Goal: Information Seeking & Learning: Learn about a topic

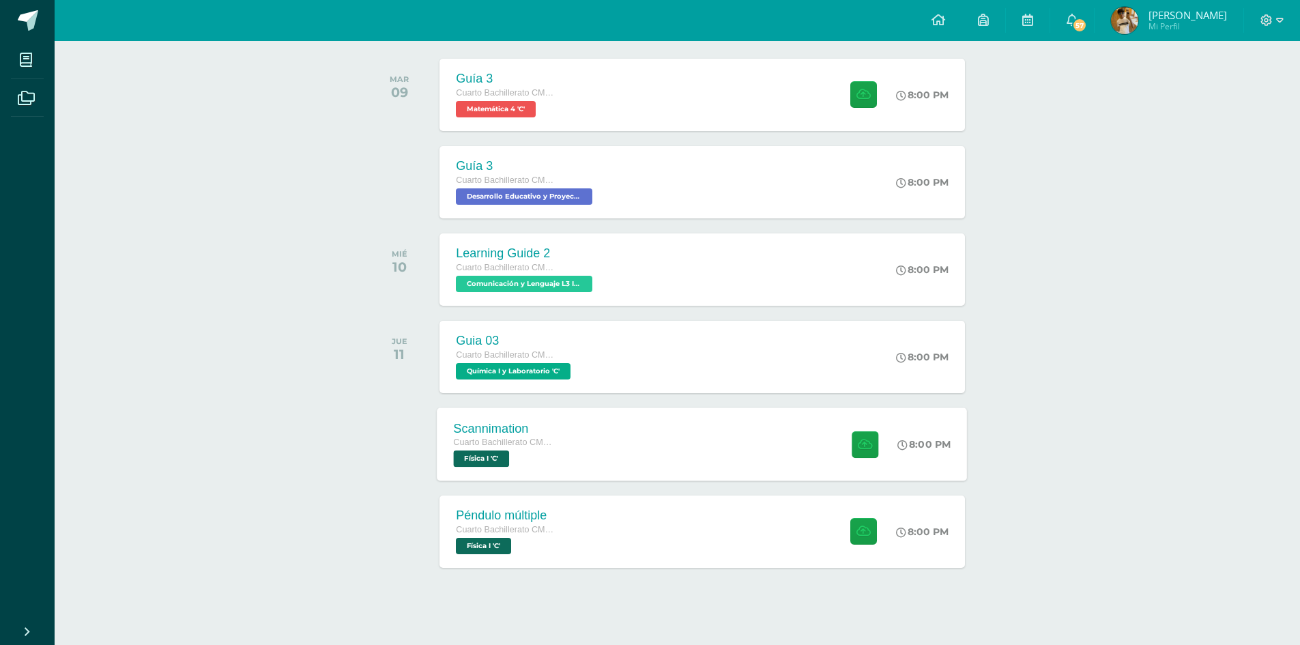
scroll to position [220, 0]
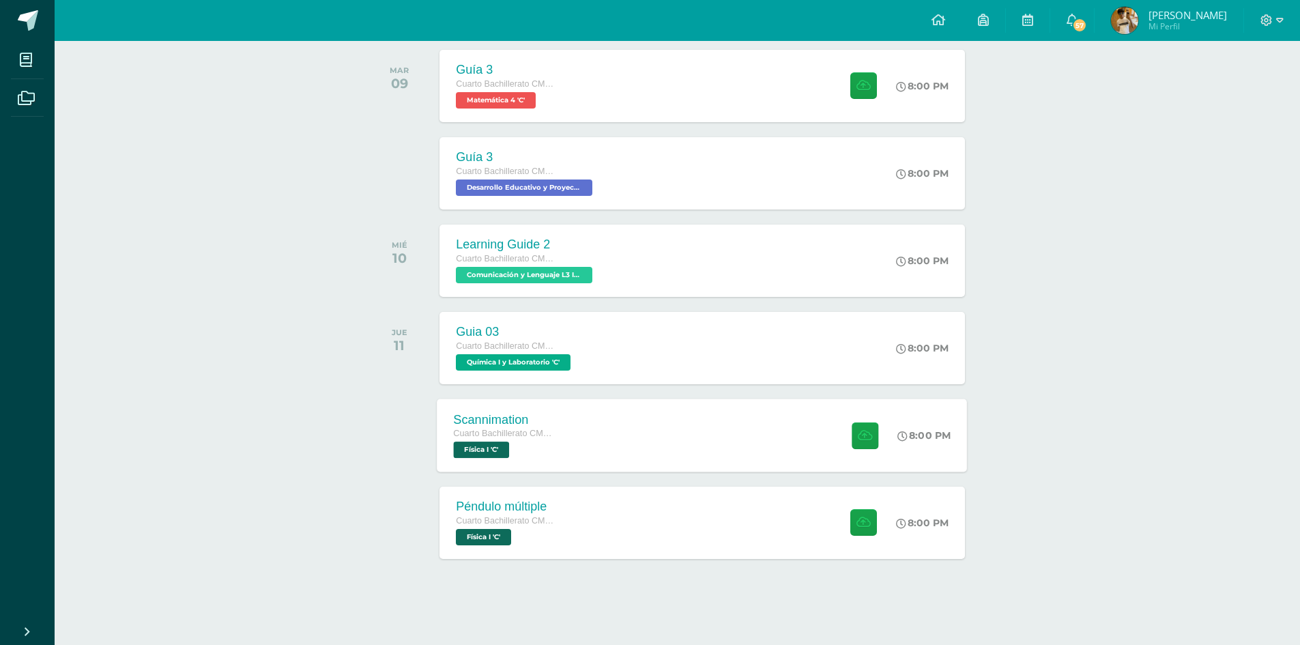
click at [756, 458] on div "Scannimation Cuarto Bachillerato CMP Bachillerato en CCLL con Orientación en Co…" at bounding box center [702, 434] width 530 height 73
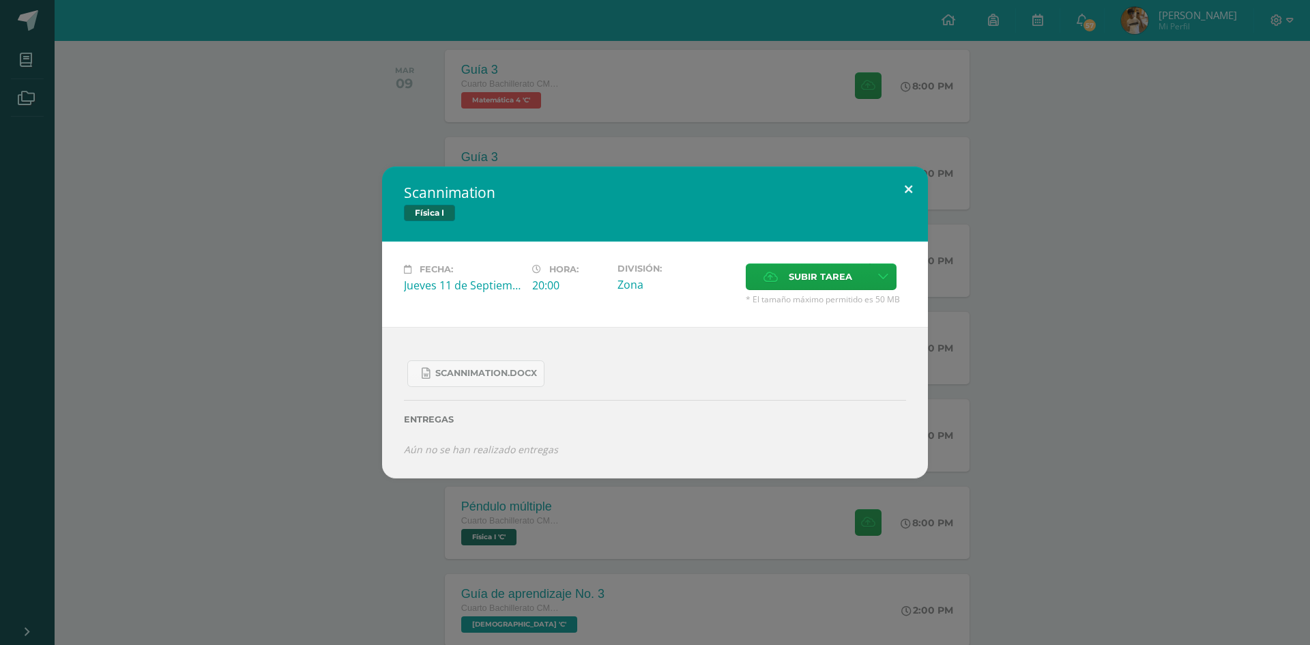
click at [899, 194] on button at bounding box center [908, 189] width 39 height 46
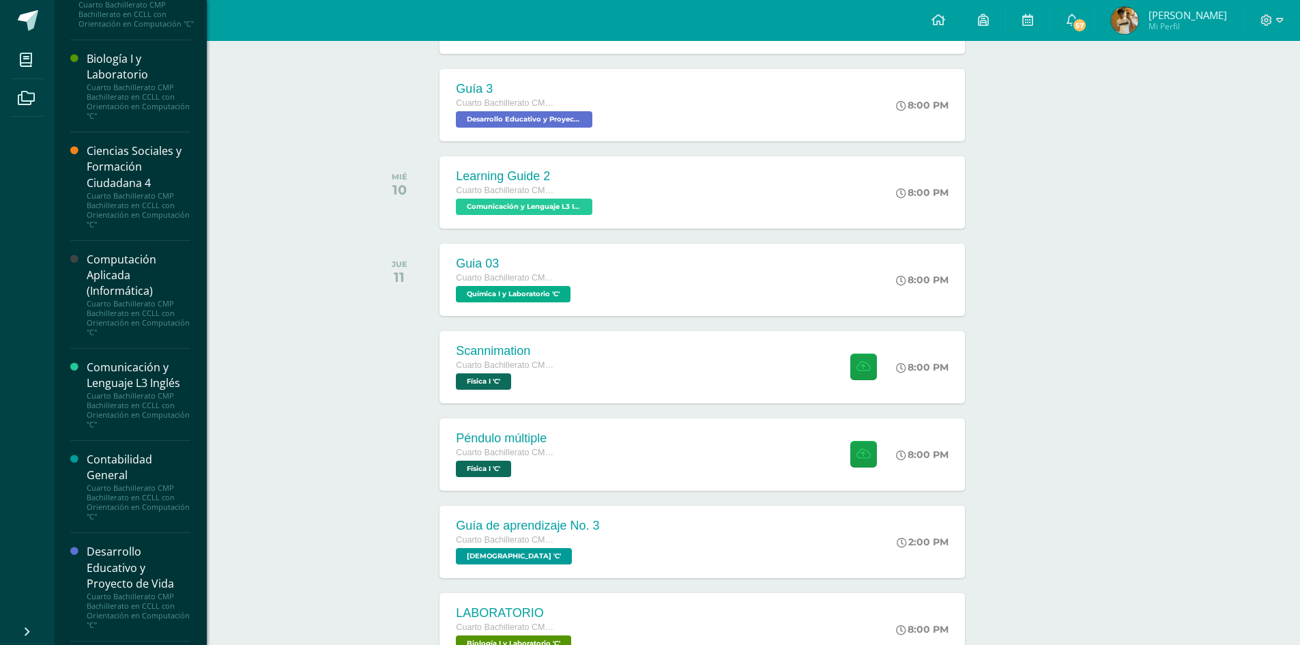
scroll to position [0, 0]
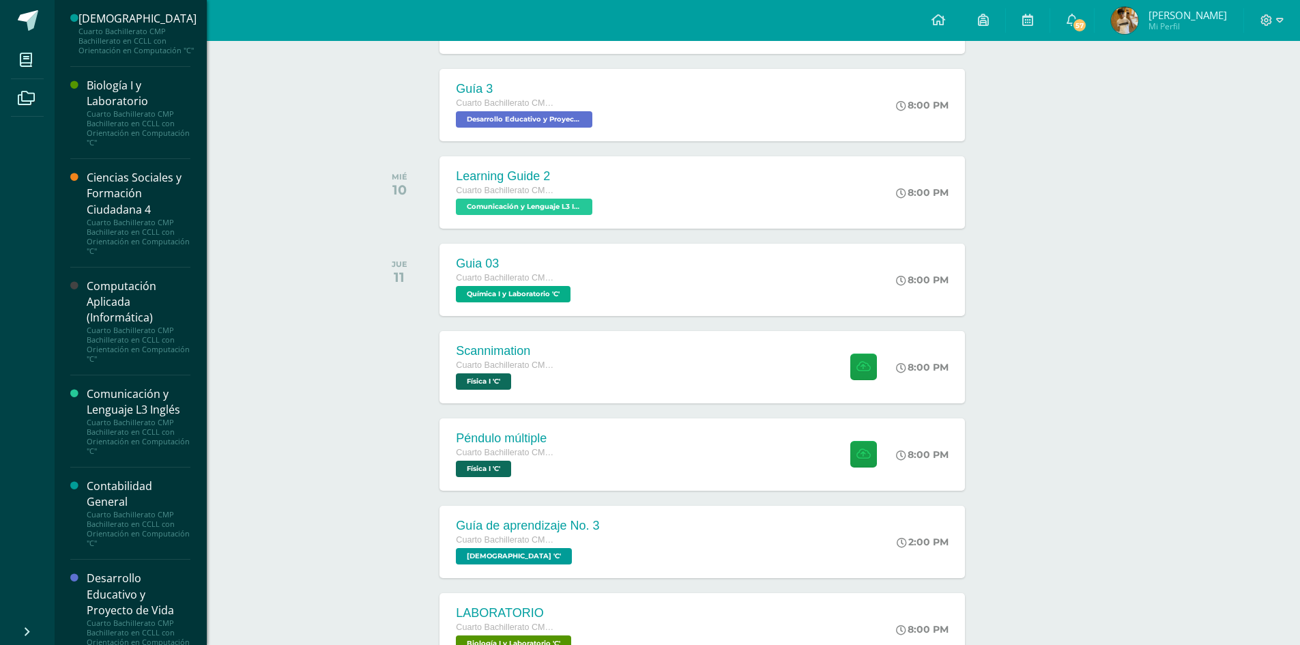
click at [106, 294] on div "Computación Aplicada (Informática)" at bounding box center [139, 301] width 104 height 47
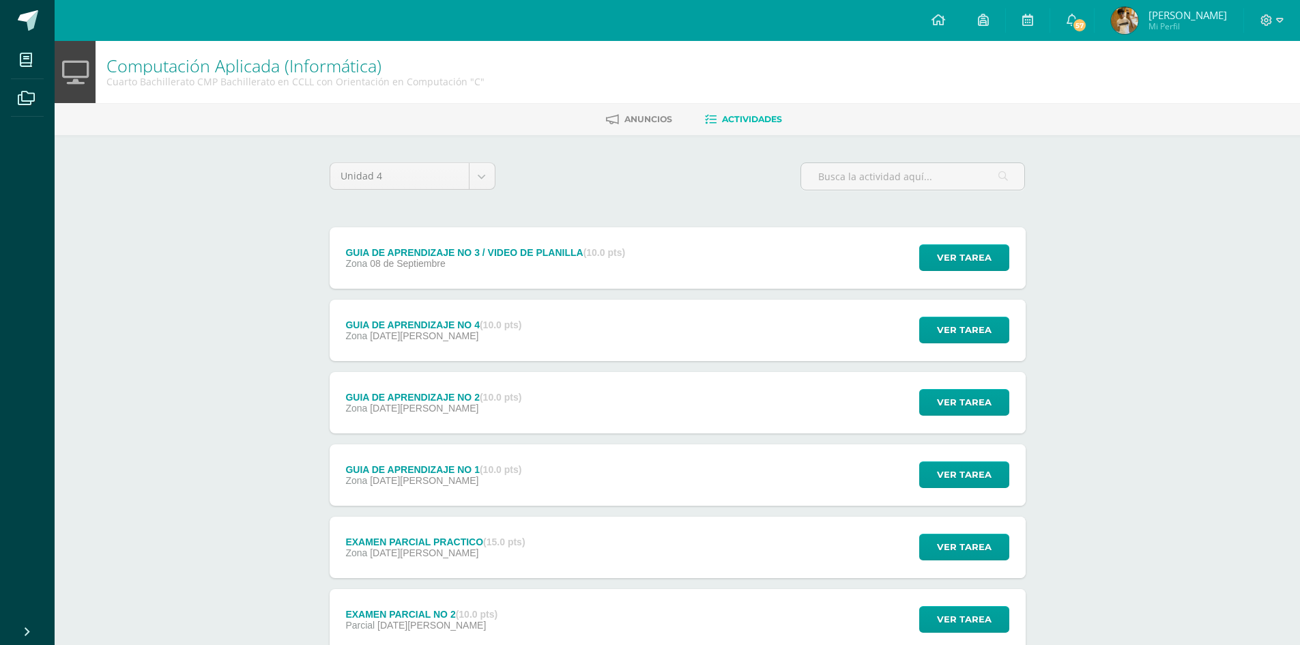
click at [669, 275] on div "GUIA DE APRENDIZAJE NO 3 / VIDEO DE PLANILLA (10.0 pts) Zona [DATE] Ver tarea G…" at bounding box center [678, 257] width 696 height 61
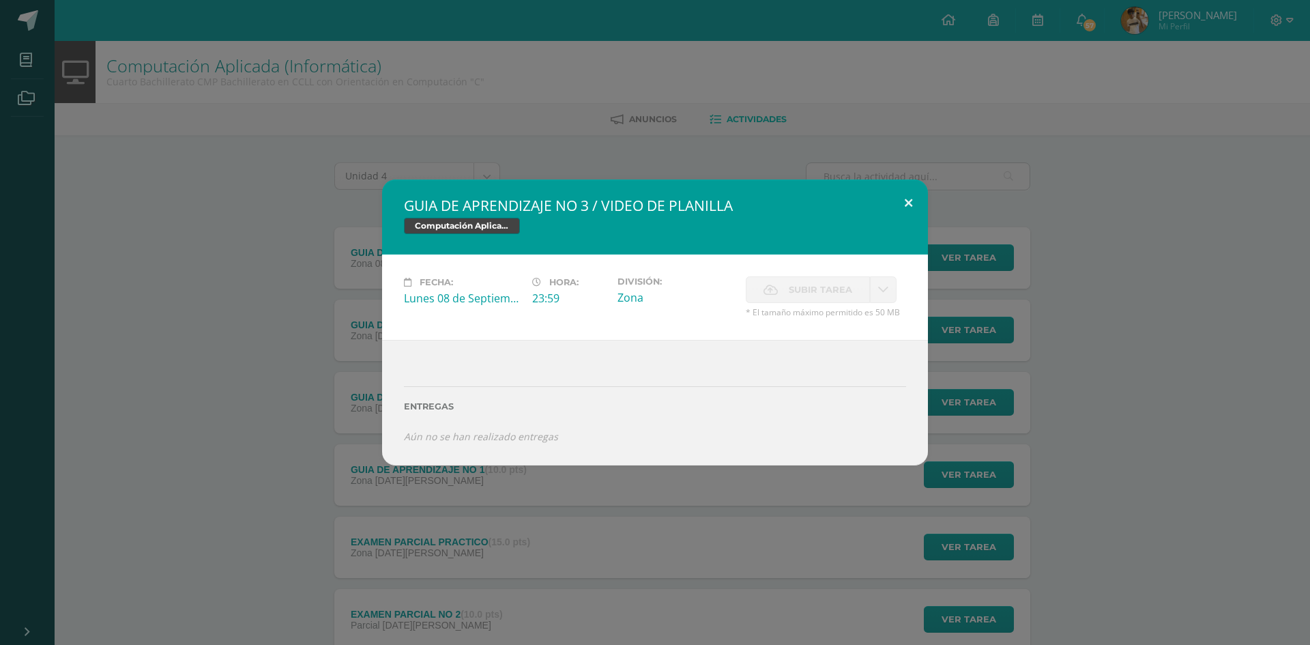
click at [907, 208] on button at bounding box center [908, 202] width 39 height 46
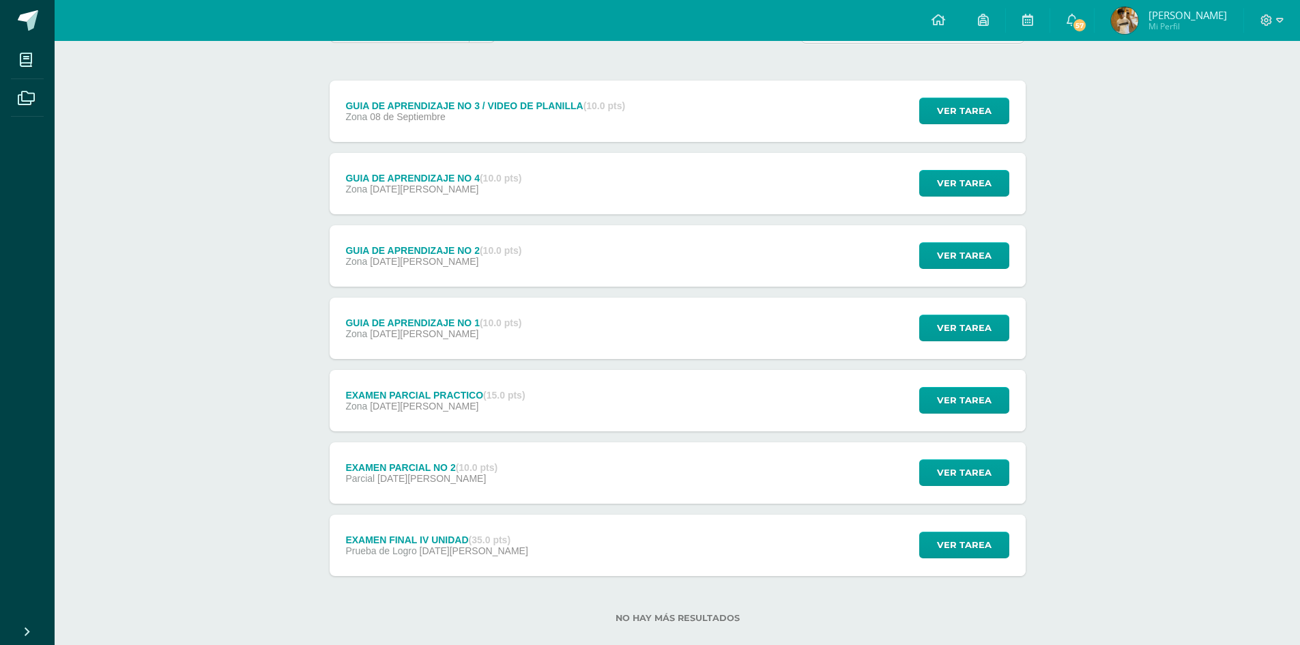
scroll to position [169, 0]
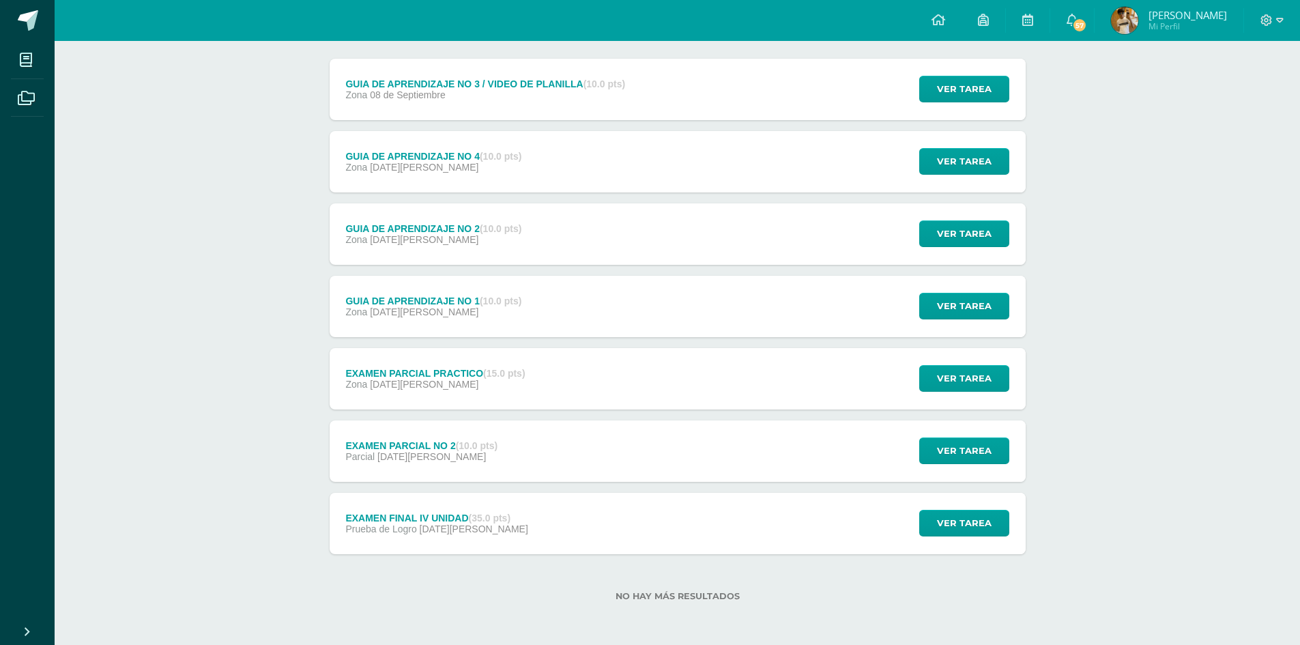
click at [512, 528] on div "Prueba de Logro [DATE][PERSON_NAME]" at bounding box center [436, 528] width 182 height 11
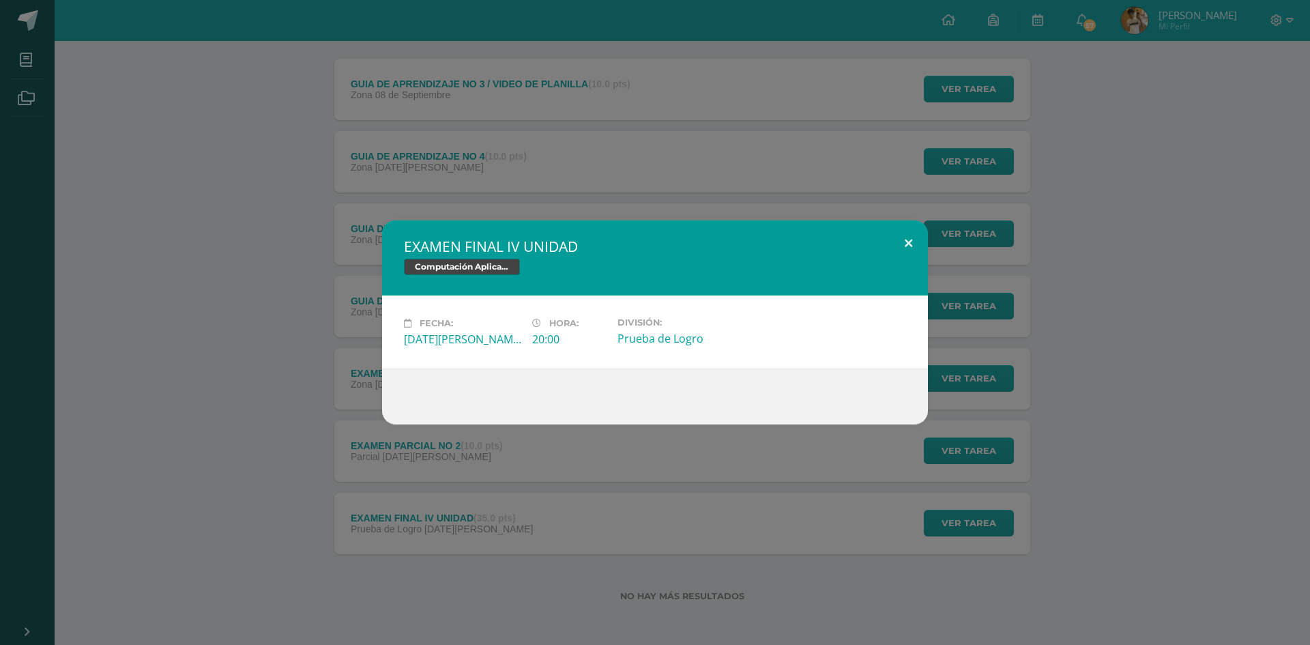
click at [908, 245] on button at bounding box center [908, 243] width 39 height 46
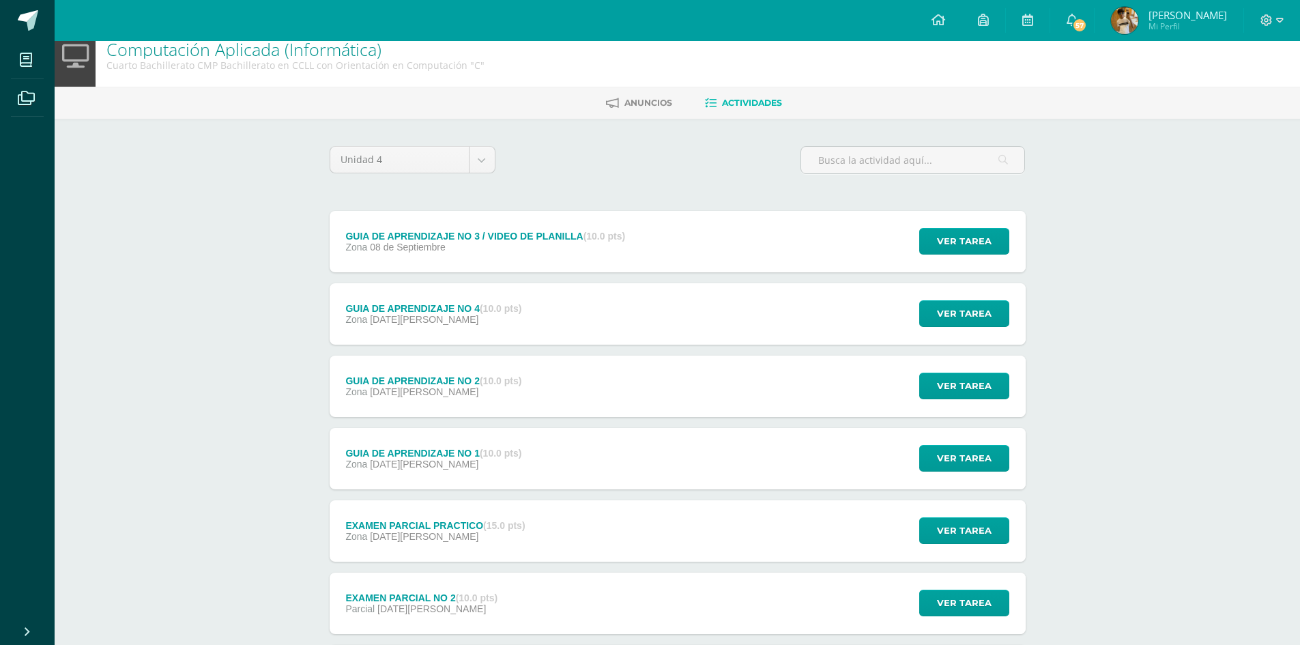
scroll to position [0, 0]
